Goal: Find specific page/section: Find specific page/section

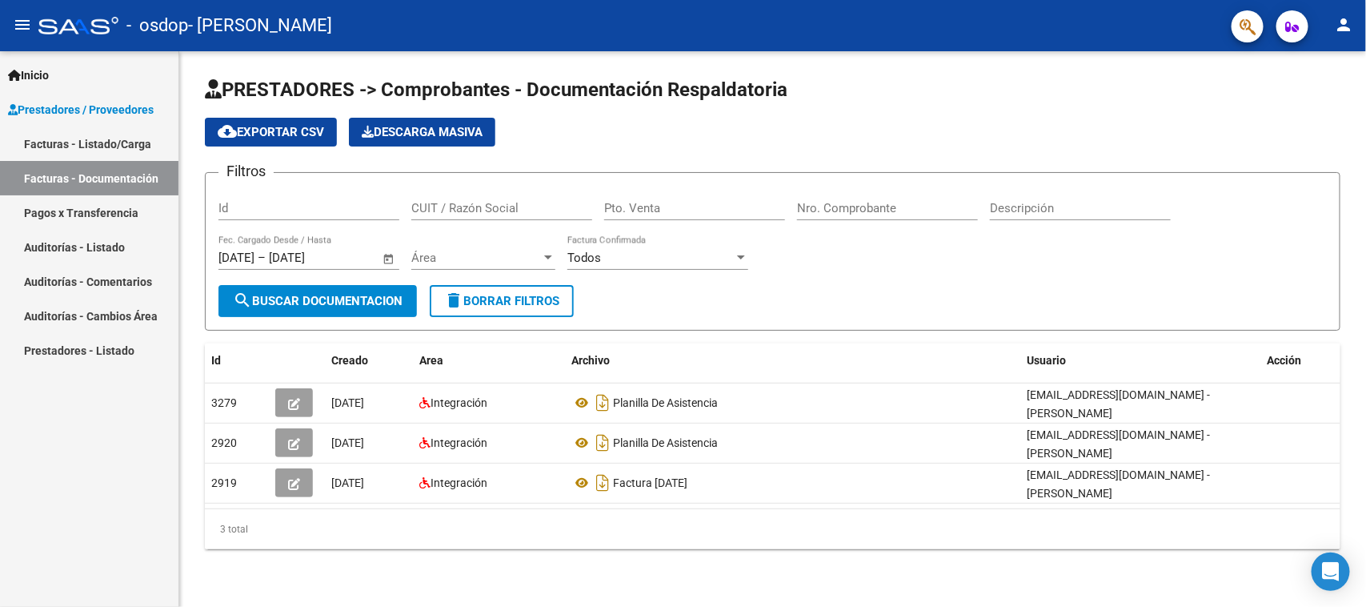
click at [144, 138] on link "Facturas - Listado/Carga" at bounding box center [89, 143] width 178 height 34
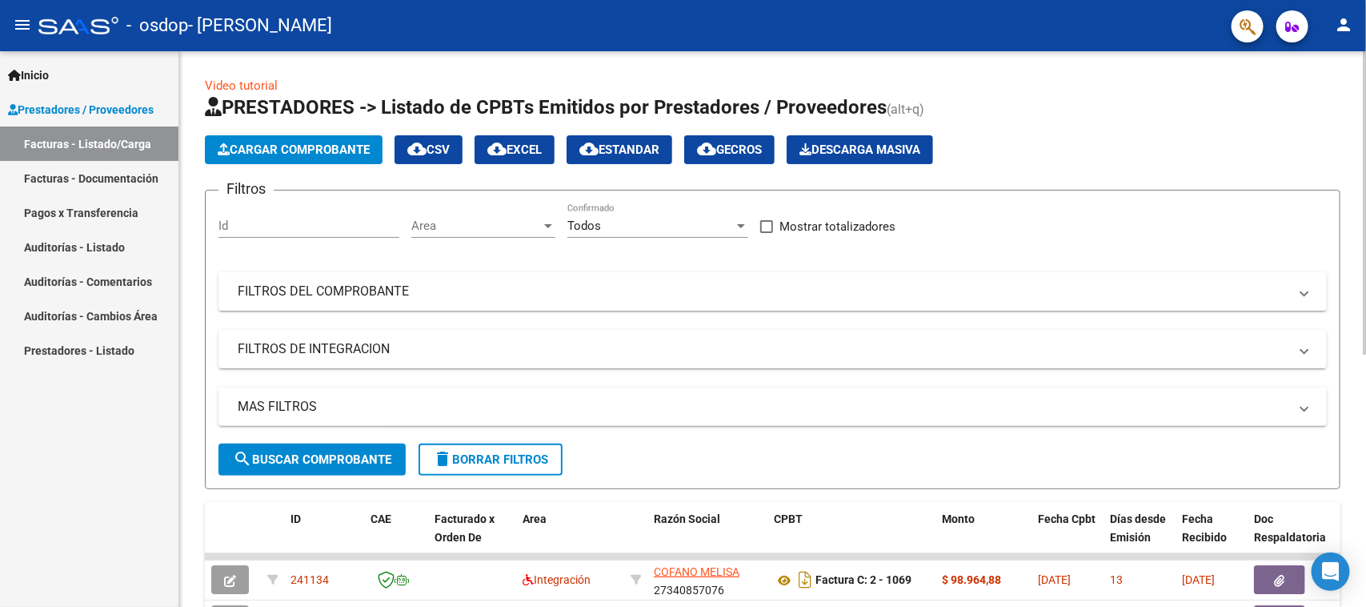
scroll to position [464, 0]
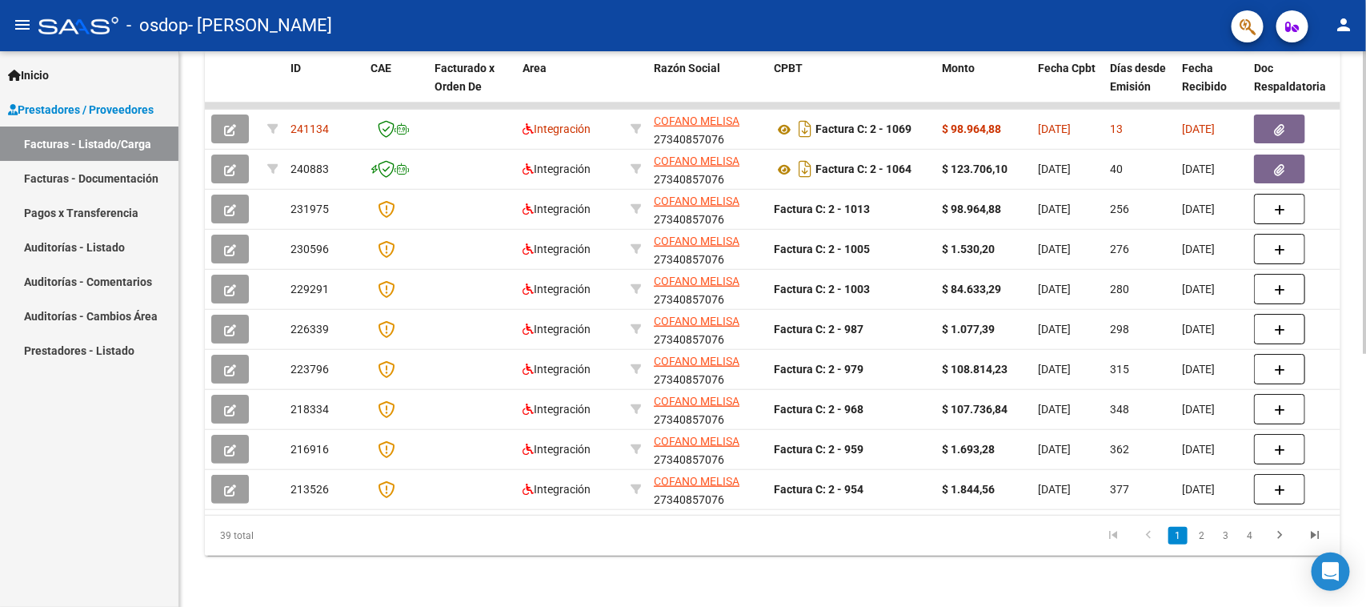
click at [1365, 315] on div at bounding box center [1365, 454] width 4 height 303
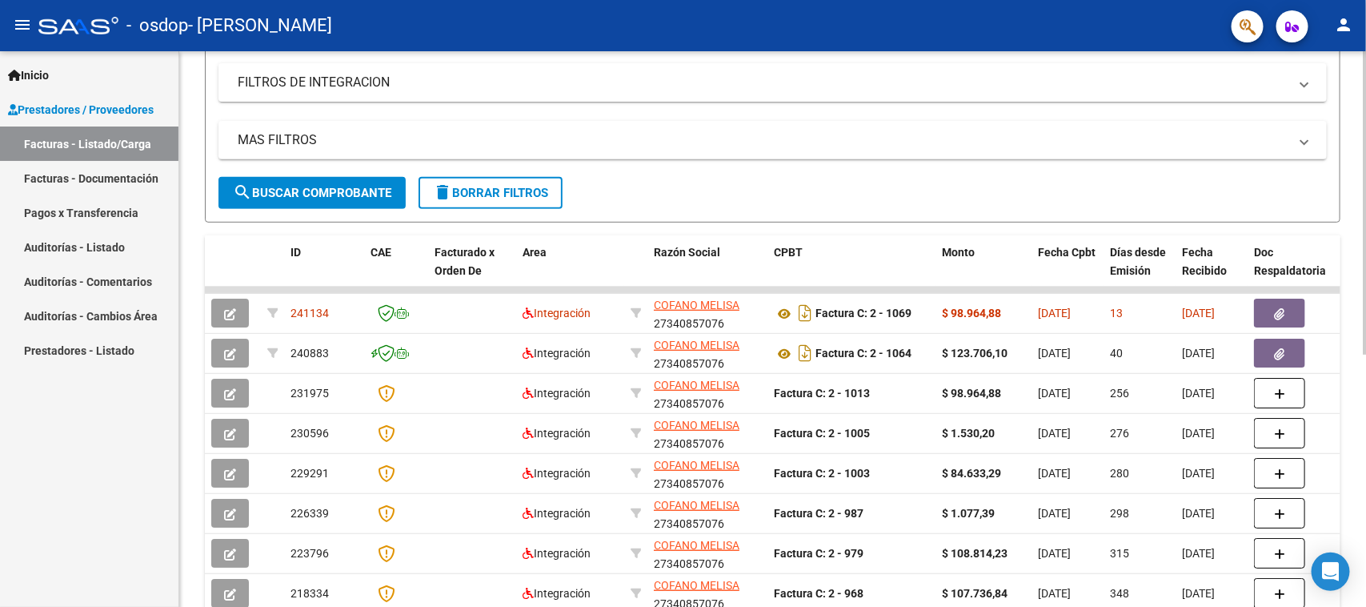
scroll to position [255, 0]
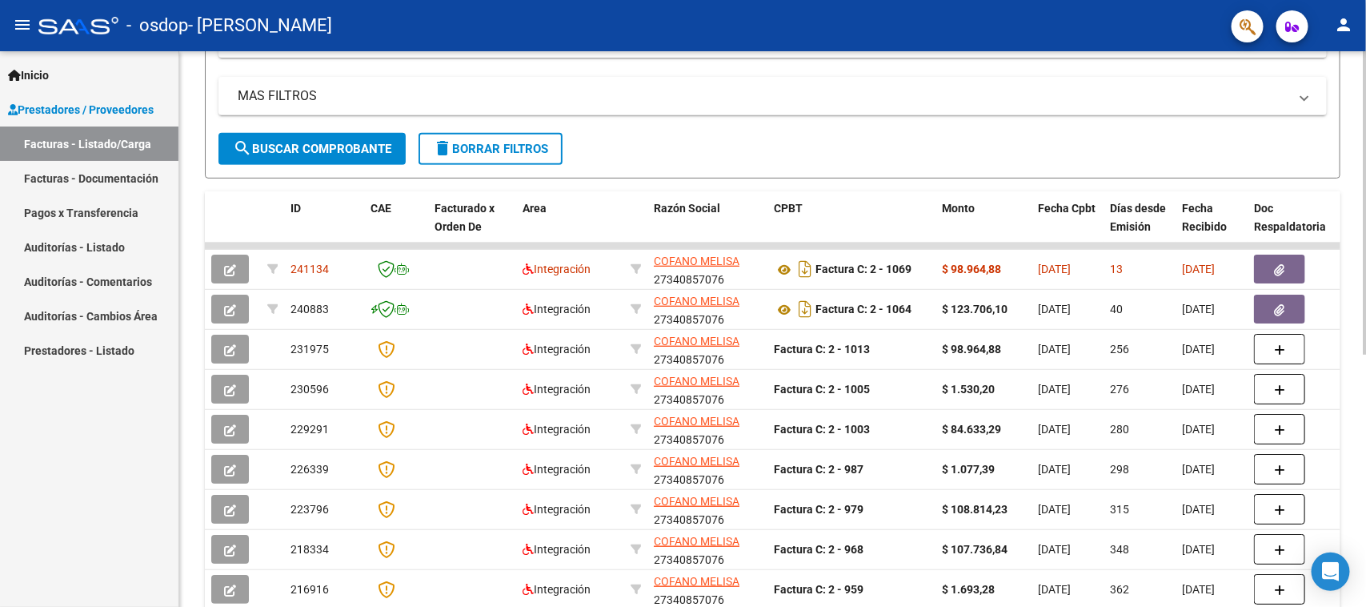
click at [1365, 233] on div at bounding box center [1365, 377] width 4 height 303
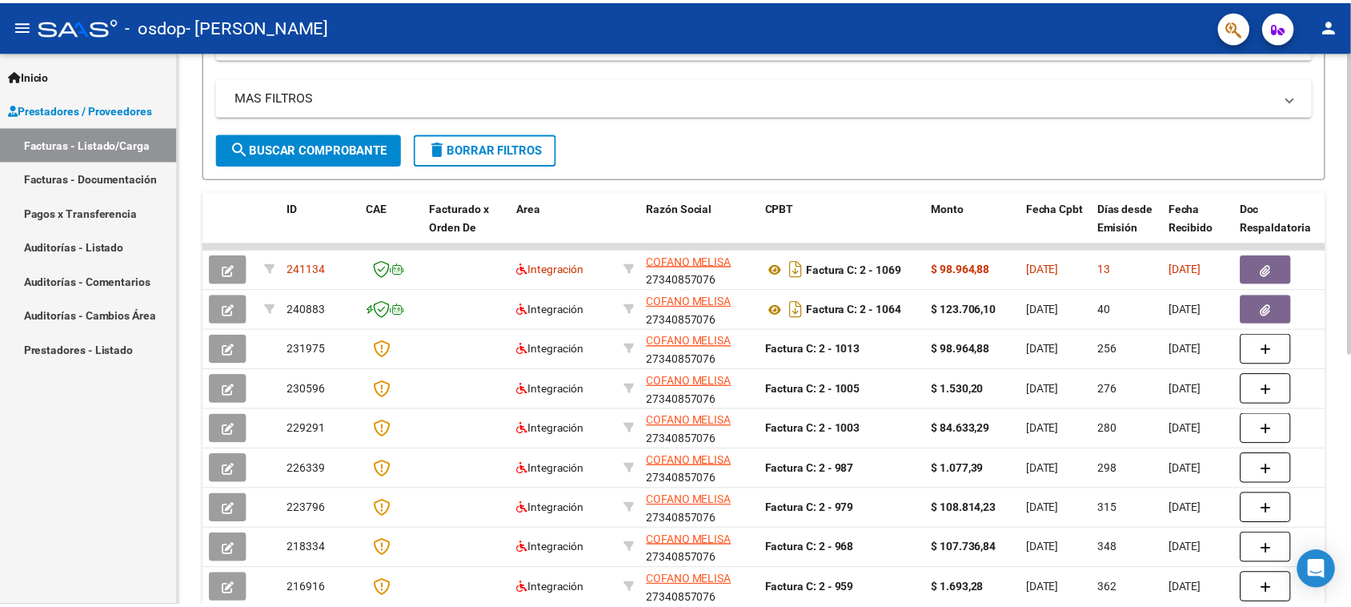
scroll to position [313, 0]
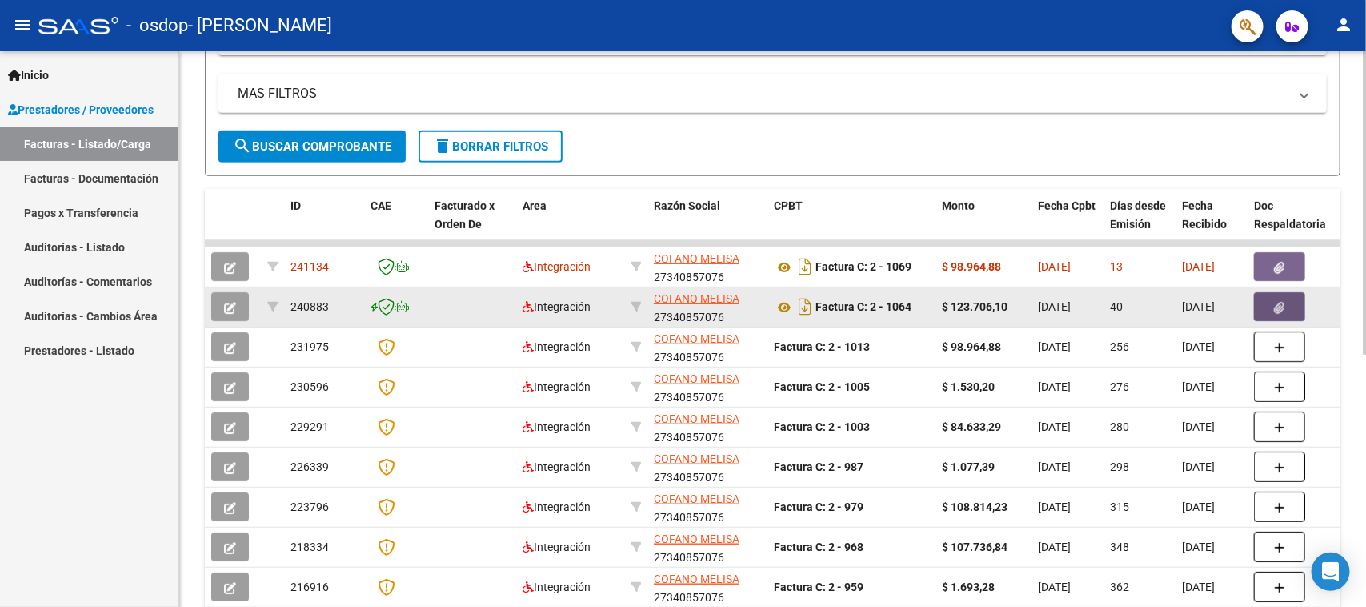
click at [1277, 304] on icon "button" at bounding box center [1280, 308] width 10 height 12
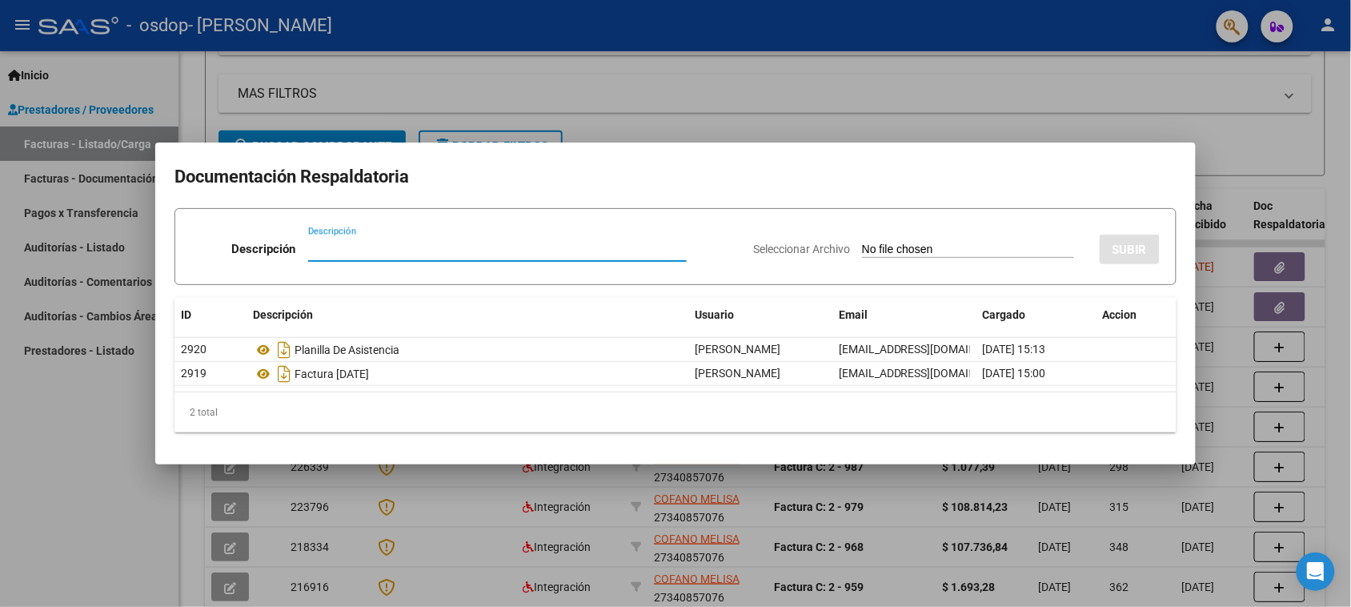
click at [1331, 311] on div at bounding box center [675, 303] width 1351 height 607
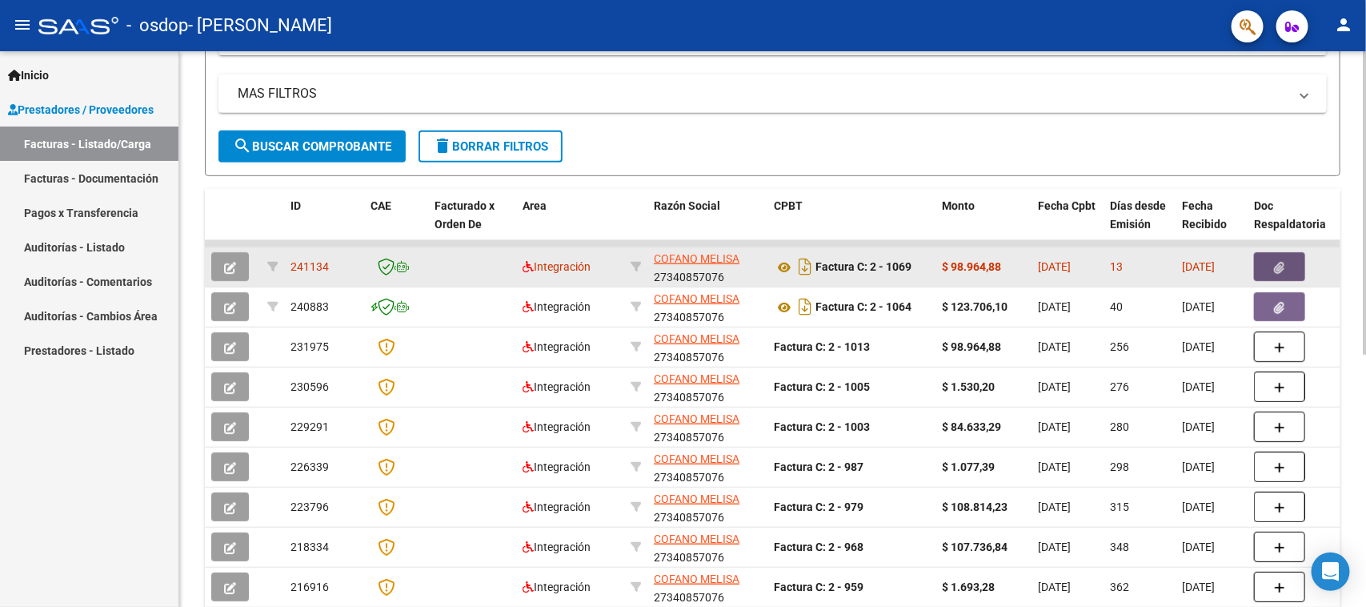
click at [1277, 265] on icon "button" at bounding box center [1280, 268] width 10 height 12
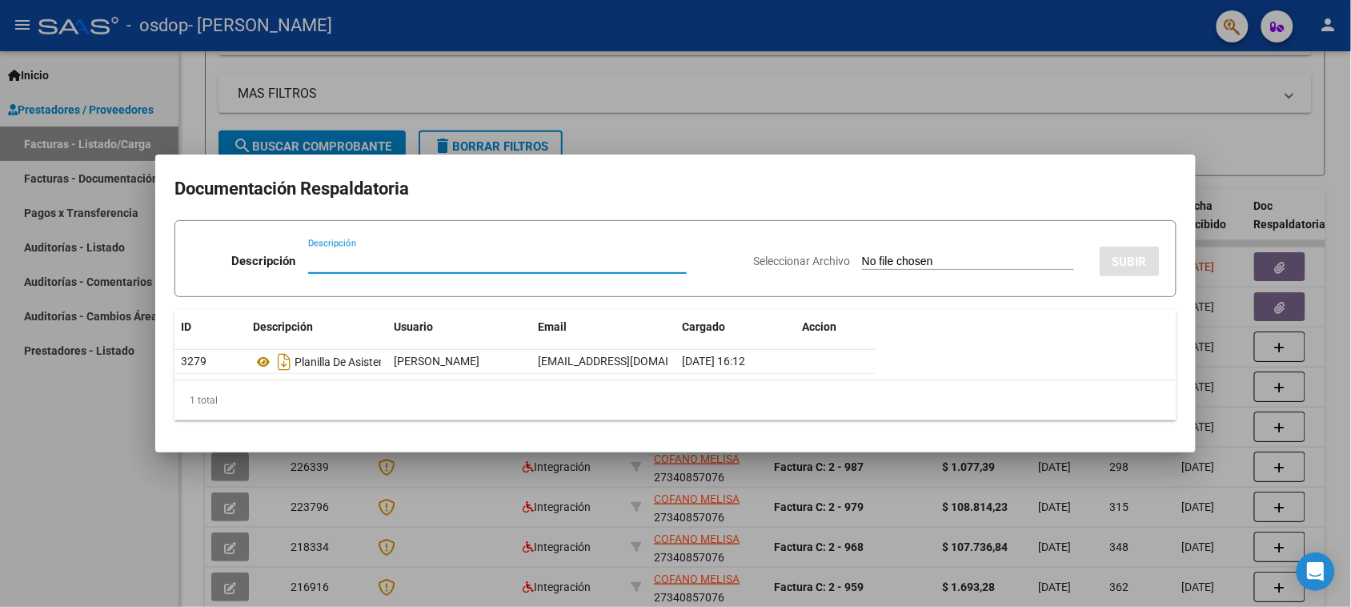
click at [1343, 249] on div at bounding box center [675, 303] width 1351 height 607
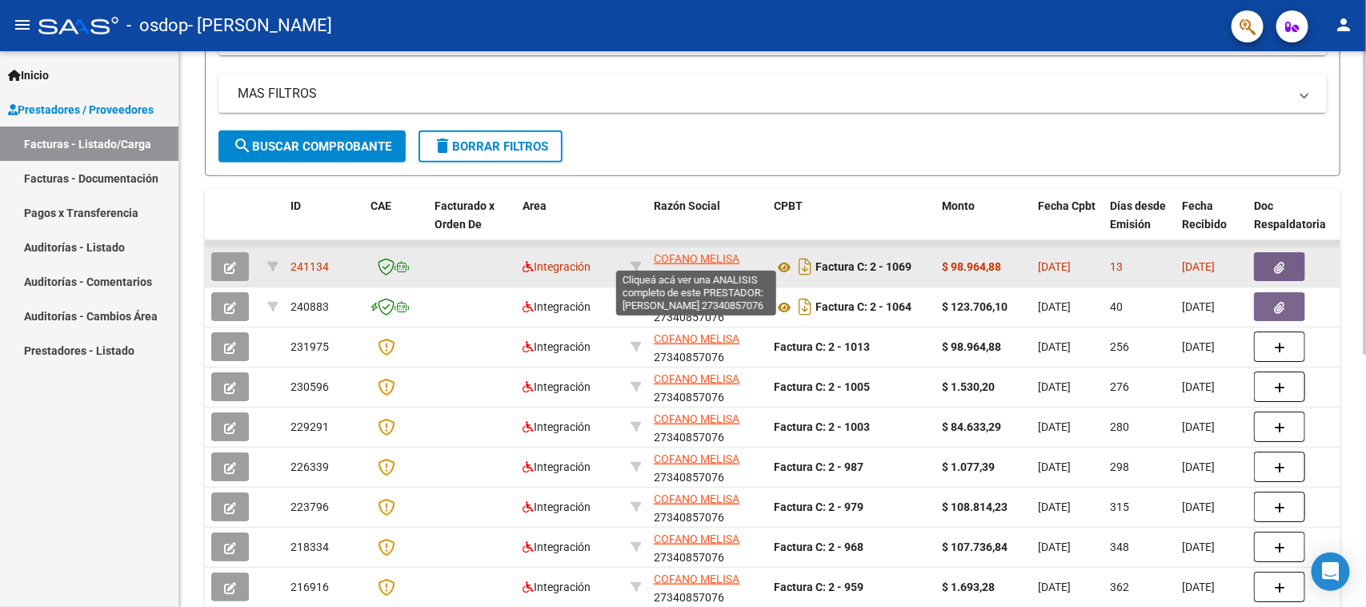
click at [698, 253] on span "COFANO MELISA" at bounding box center [697, 258] width 86 height 13
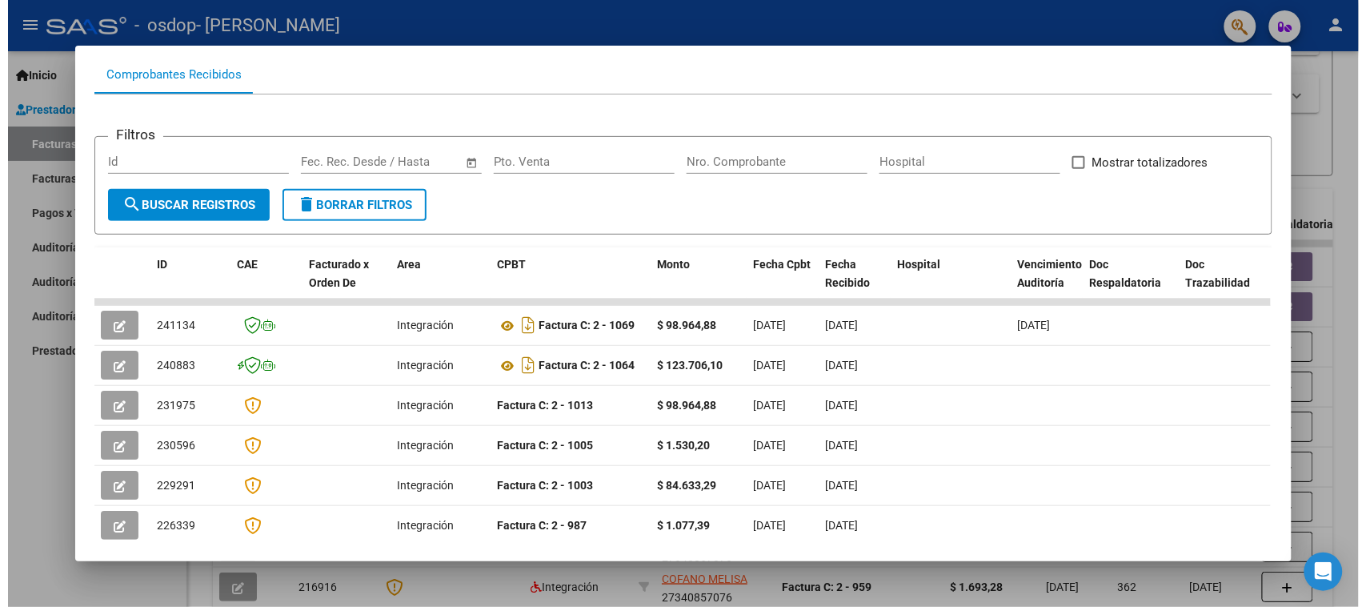
scroll to position [0, 0]
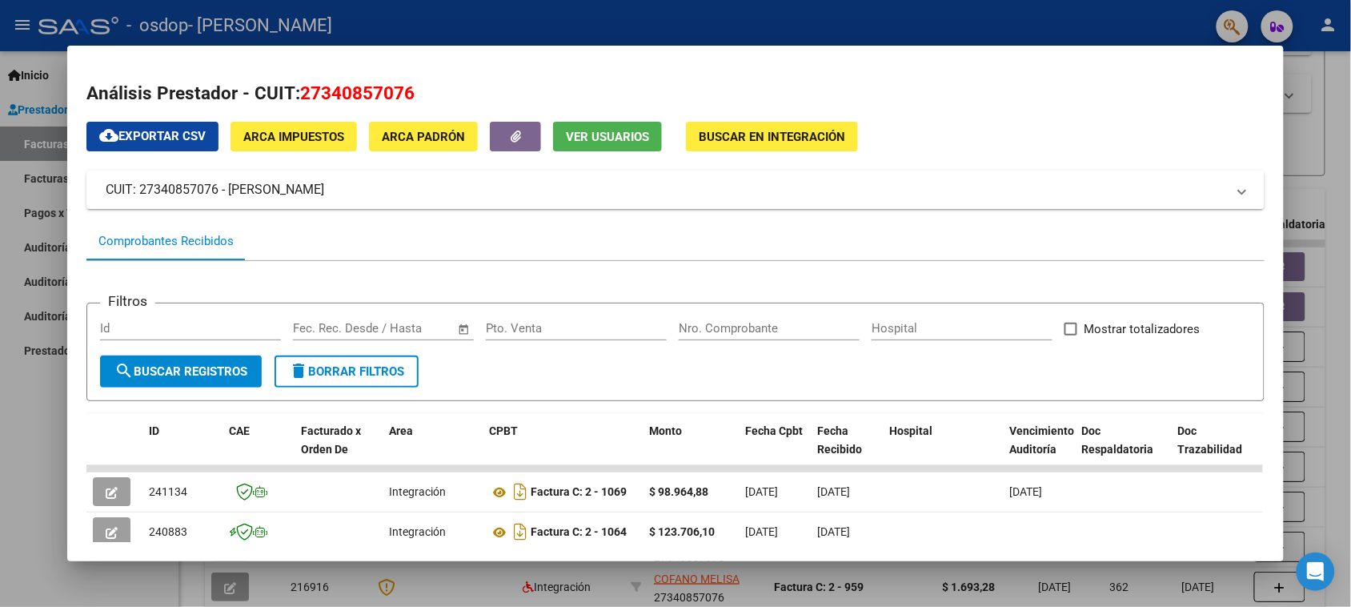
click at [1345, 84] on div at bounding box center [675, 303] width 1351 height 607
